Goal: Ask a question

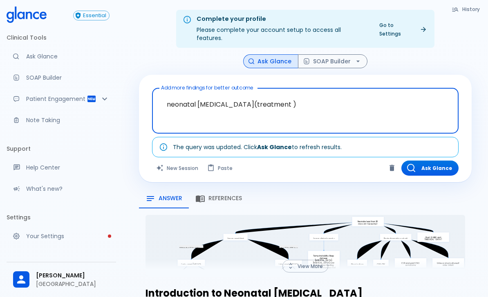
type textarea "neonatal [MEDICAL_DATA](treatment )"
click at [446, 75] on div "Add more findings for better outcome neonatal bacterial sepsis(treatment ) x Ad…" at bounding box center [305, 129] width 333 height 108
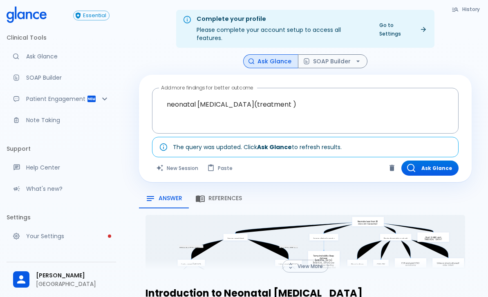
click at [432, 164] on button "Ask Glance" at bounding box center [430, 168] width 57 height 15
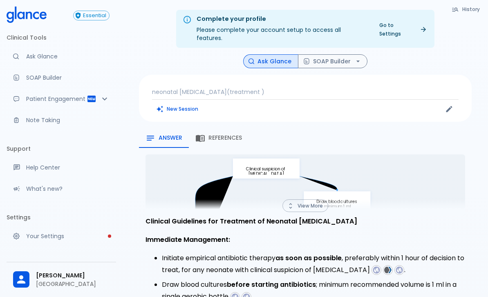
click at [208, 138] on button "References" at bounding box center [219, 138] width 60 height 20
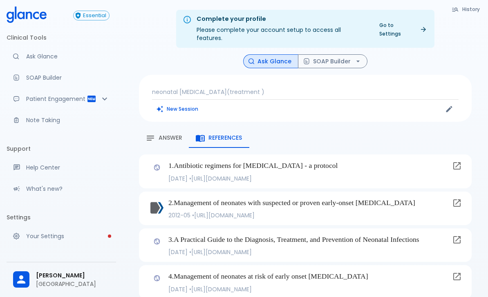
click at [277, 88] on p "neonatal [MEDICAL_DATA](treatment )" at bounding box center [305, 92] width 307 height 8
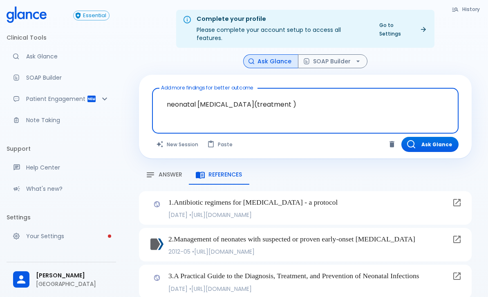
click at [285, 97] on textarea "neonatal [MEDICAL_DATA](treatment )" at bounding box center [305, 105] width 295 height 26
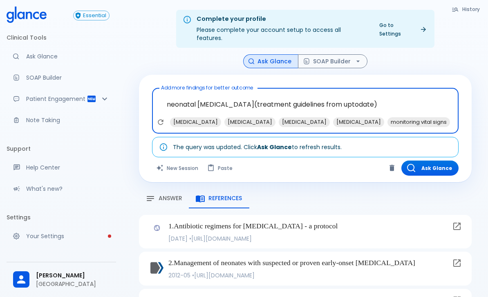
type textarea "neonatal [MEDICAL_DATA](treatment guidelines from uptodate)"
click at [461, 75] on div "Add more findings for better outcome neonatal [MEDICAL_DATA](treatment guidelin…" at bounding box center [305, 129] width 333 height 108
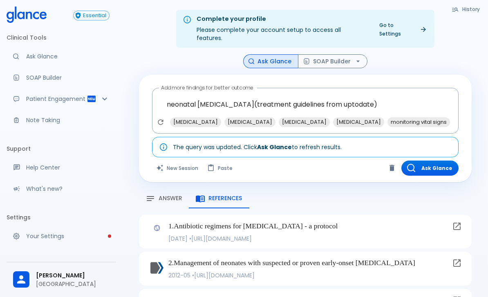
click at [433, 161] on button "Ask Glance" at bounding box center [430, 168] width 57 height 15
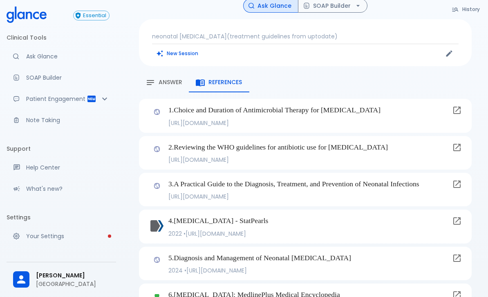
scroll to position [63, 0]
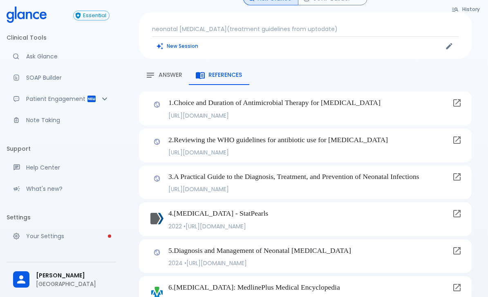
click at [171, 72] on span "Answer" at bounding box center [171, 75] width 24 height 7
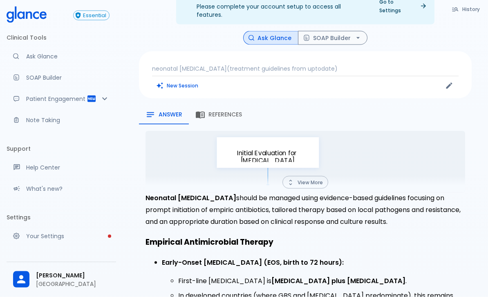
scroll to position [24, 0]
click at [347, 53] on div "neonatal [MEDICAL_DATA](treatment guidelines from uptodate) New Session" at bounding box center [305, 74] width 333 height 47
click at [222, 64] on p "neonatal [MEDICAL_DATA](treatment guidelines from uptodate)" at bounding box center [305, 68] width 307 height 8
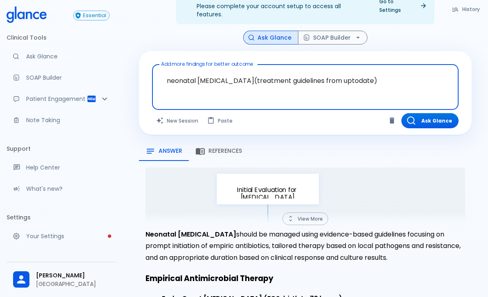
click at [253, 70] on textarea "neonatal [MEDICAL_DATA](treatment guidelines from uptodate)" at bounding box center [305, 81] width 295 height 26
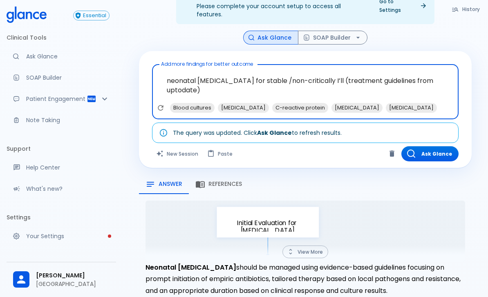
type textarea "neonatal [MEDICAL_DATA] for stable /non-critically I’ll (treatment guidelines f…"
click at [468, 124] on div "Add more findings for better outcome neonatal [MEDICAL_DATA] for stable /non-cr…" at bounding box center [305, 109] width 333 height 117
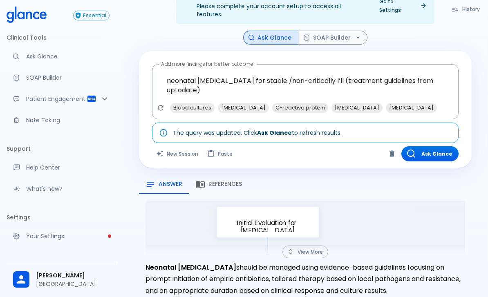
click at [440, 147] on button "Ask Glance" at bounding box center [430, 153] width 57 height 15
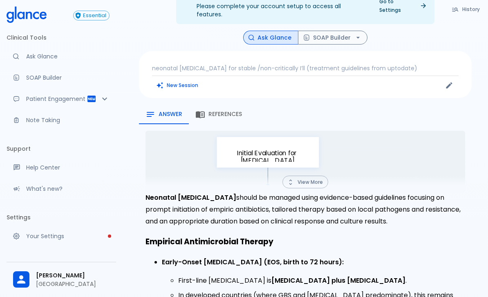
scroll to position [20, 0]
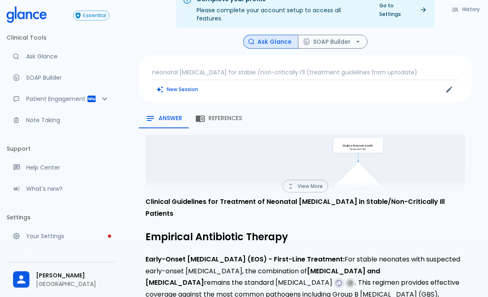
click at [308, 180] on button "View More" at bounding box center [306, 186] width 46 height 13
